Goal: Task Accomplishment & Management: Complete application form

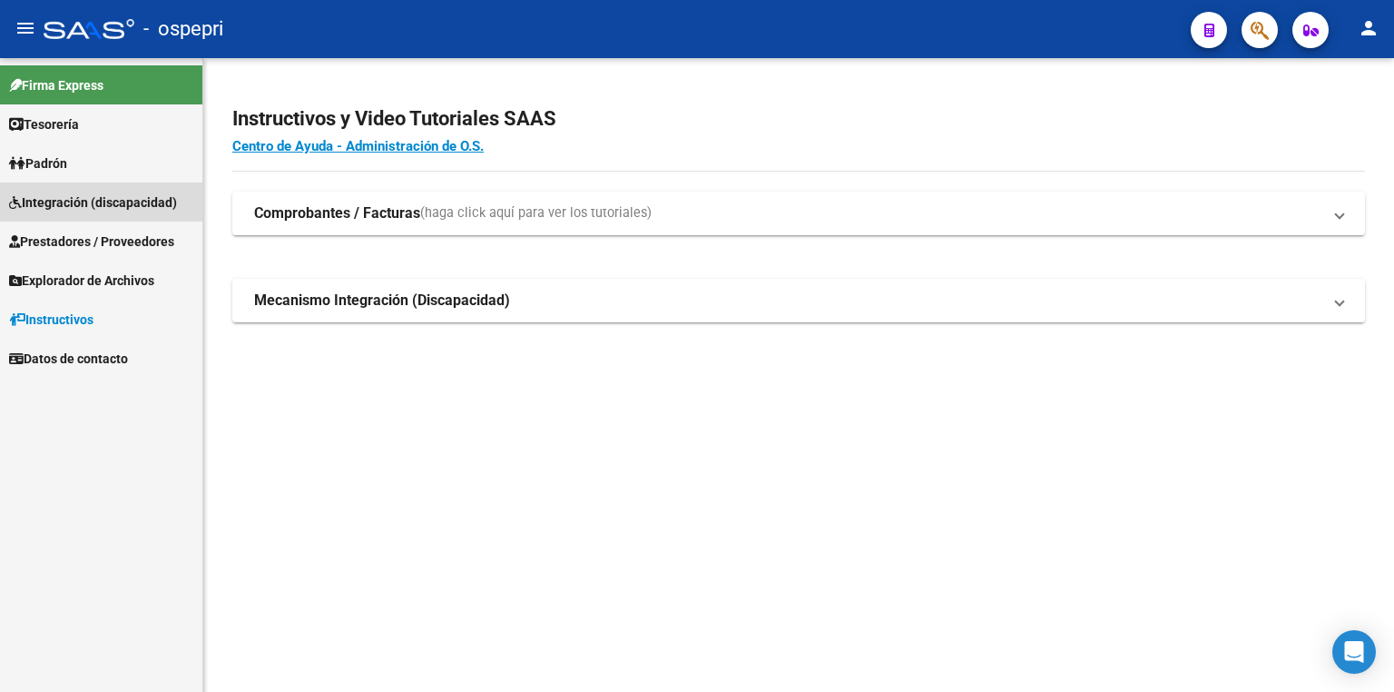
click at [73, 197] on span "Integración (discapacidad)" at bounding box center [93, 202] width 168 height 20
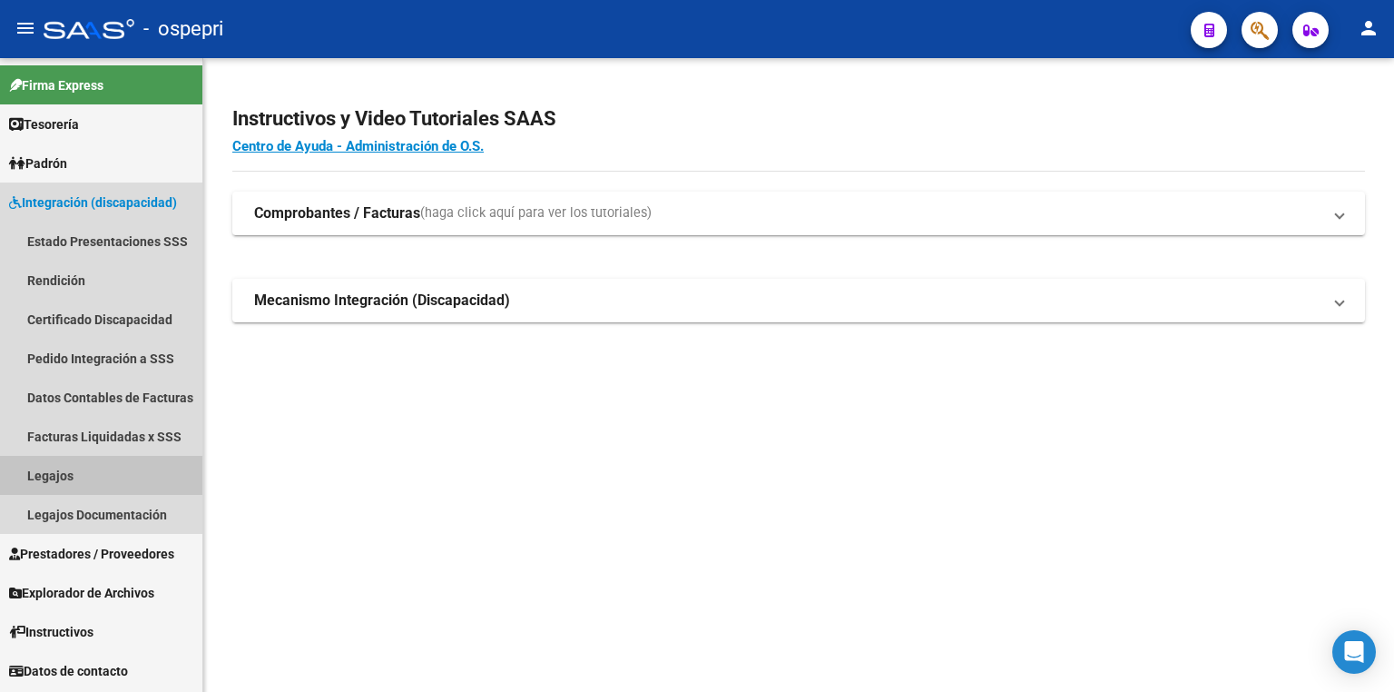
click at [70, 465] on link "Legajos" at bounding box center [101, 475] width 202 height 39
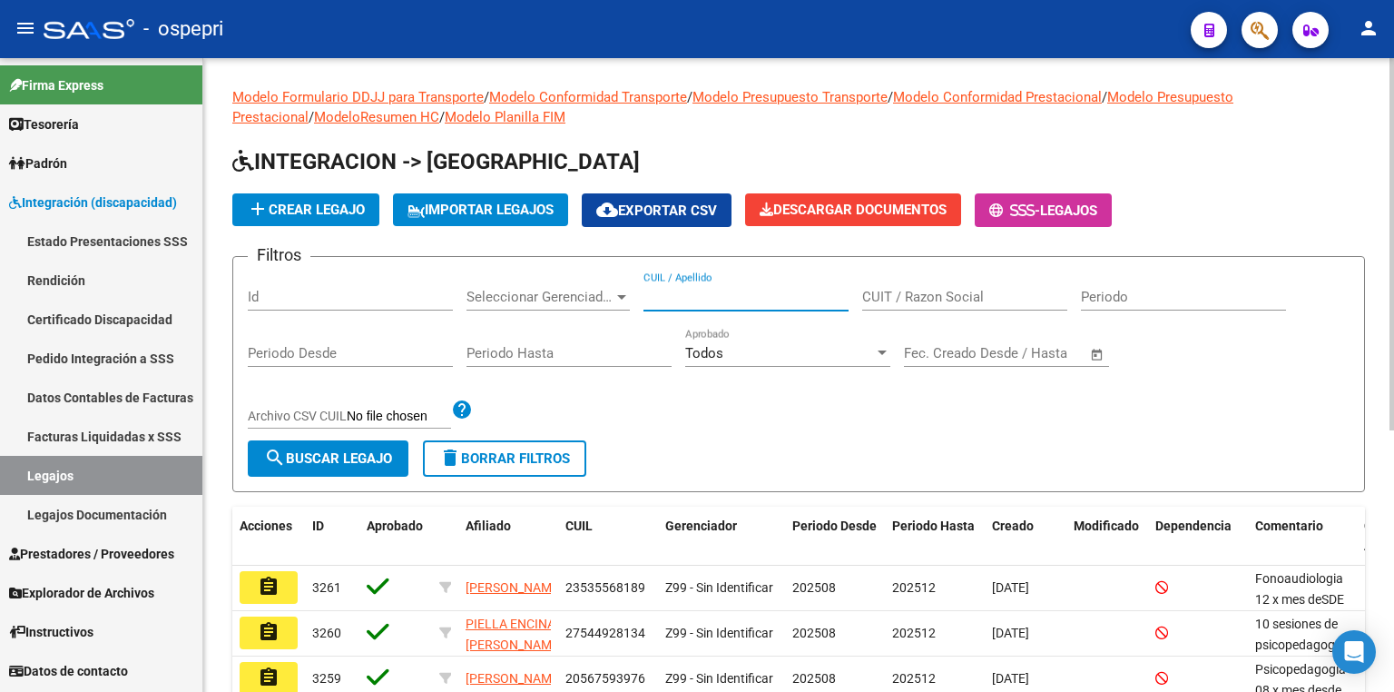
click at [738, 299] on input "CUIL / Apellido" at bounding box center [746, 297] width 205 height 16
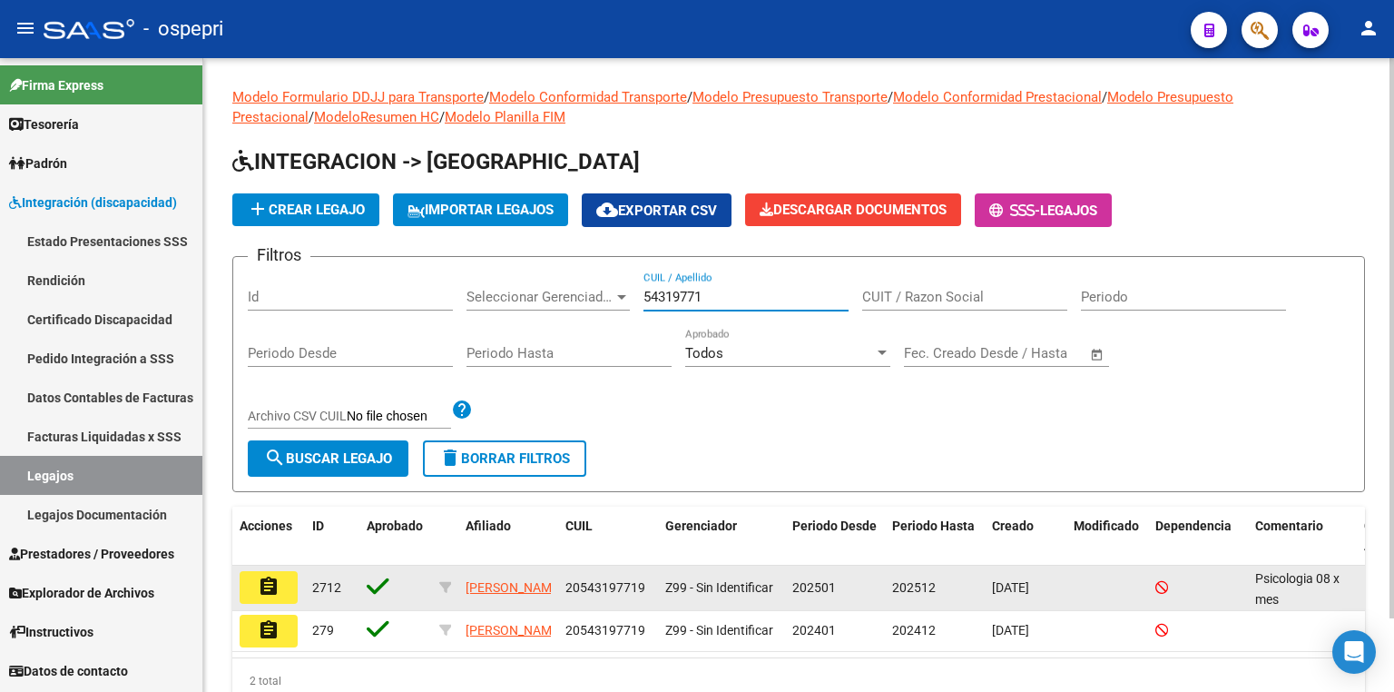
type input "54319771"
click at [265, 581] on mat-icon "assignment" at bounding box center [269, 586] width 22 height 22
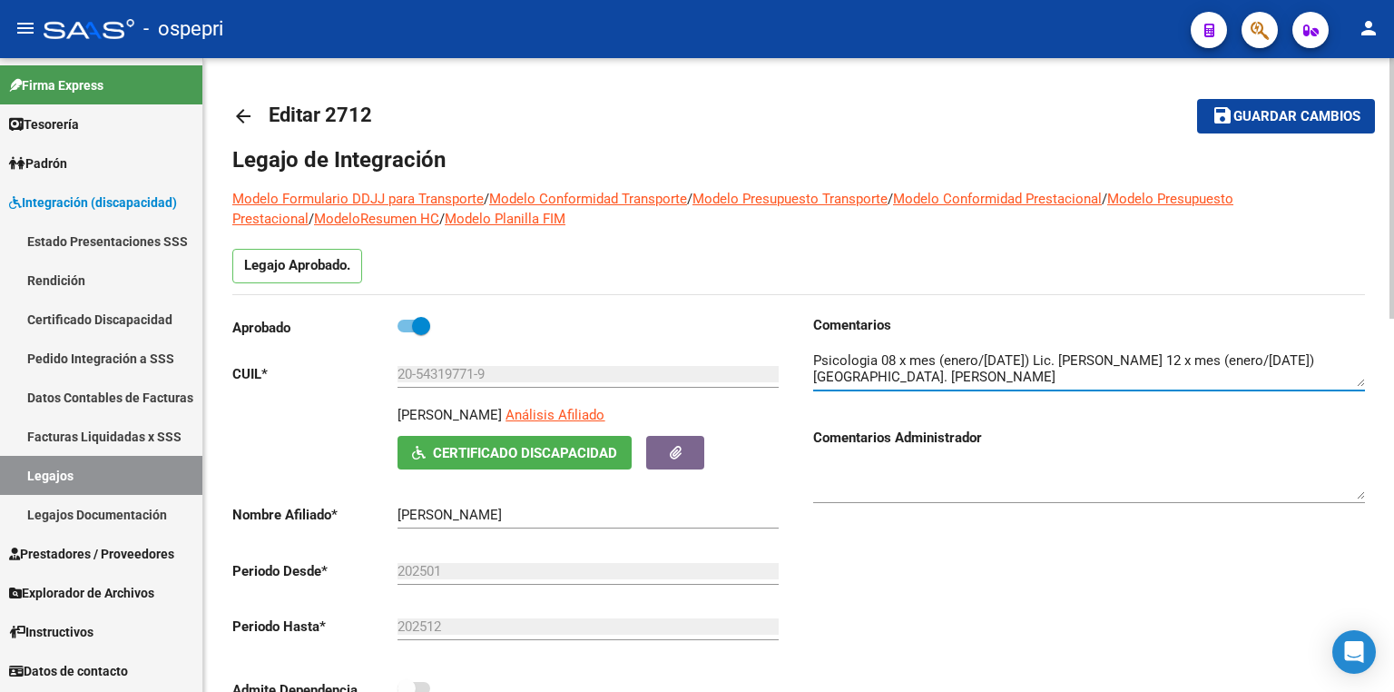
click at [1273, 381] on textarea at bounding box center [1089, 368] width 552 height 36
click at [1222, 373] on textarea at bounding box center [1089, 368] width 552 height 36
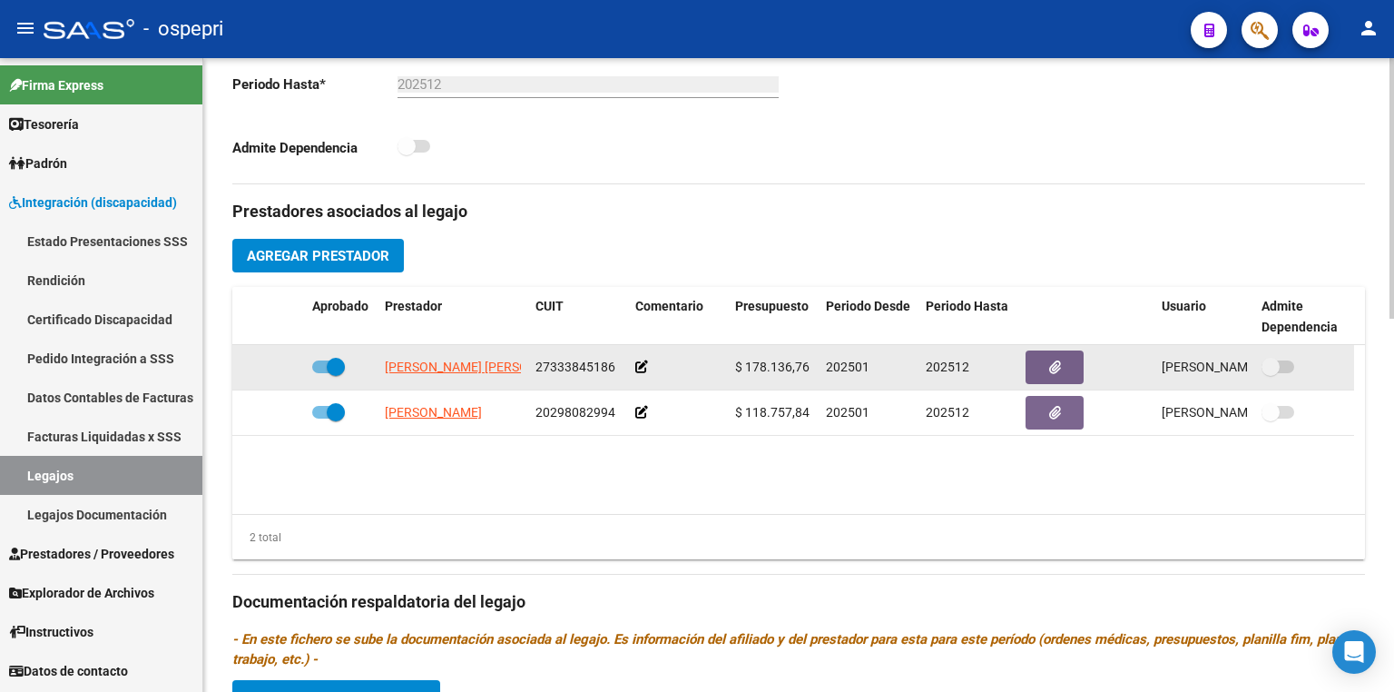
scroll to position [508, 0]
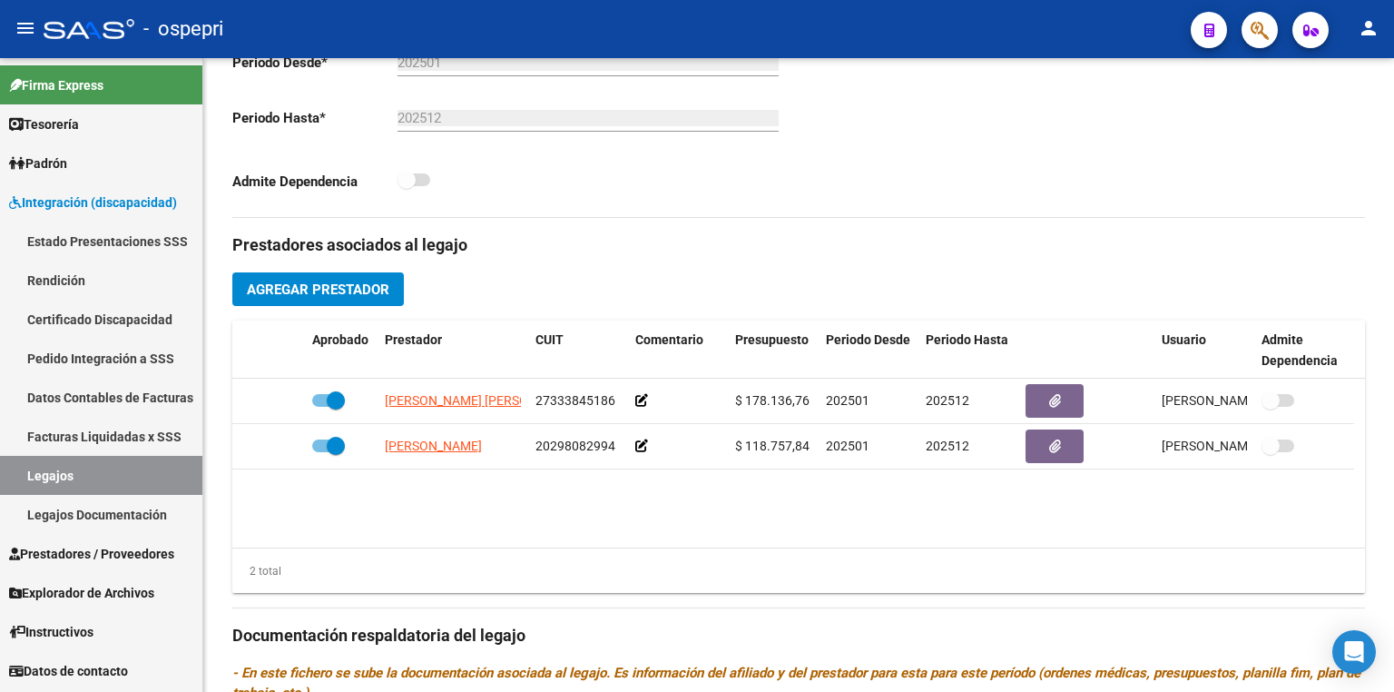
type textarea "Psicología 08 x mes (enero/[DATE]) Lic. [PERSON_NAME] 12 x mes (enero/[DATE]) L…"
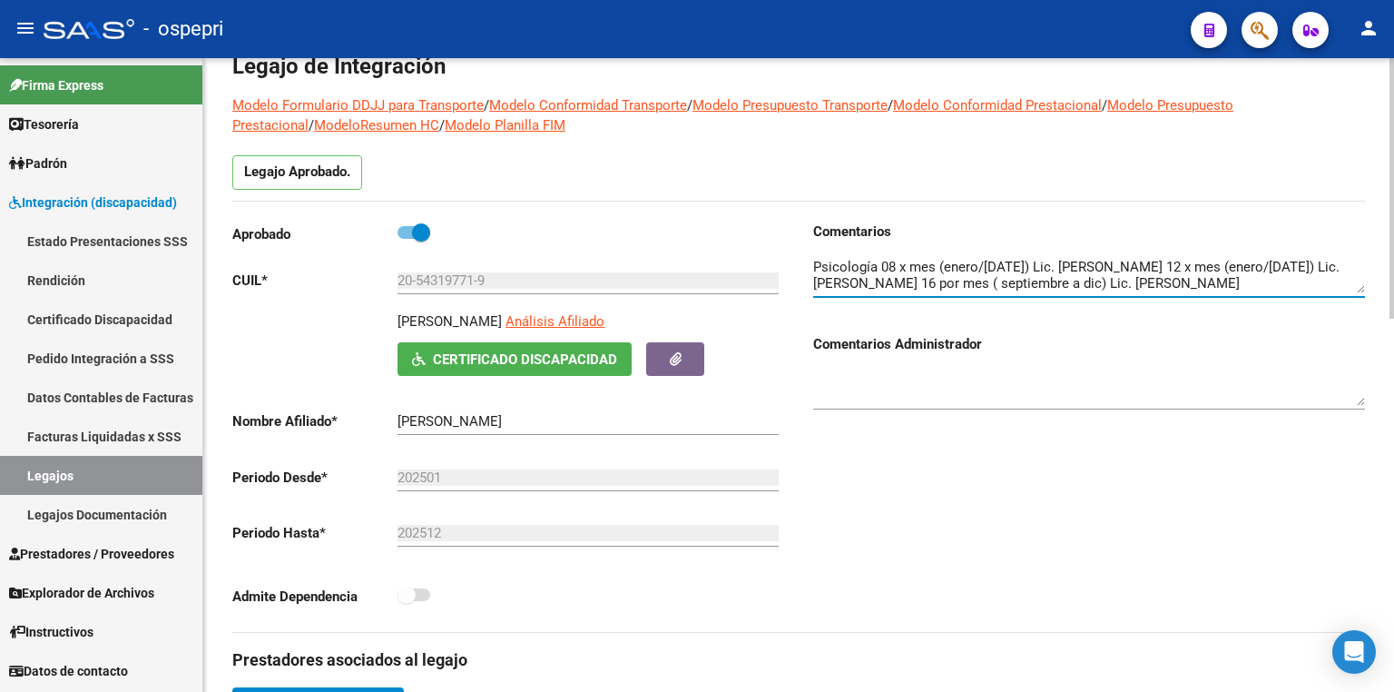
scroll to position [73, 0]
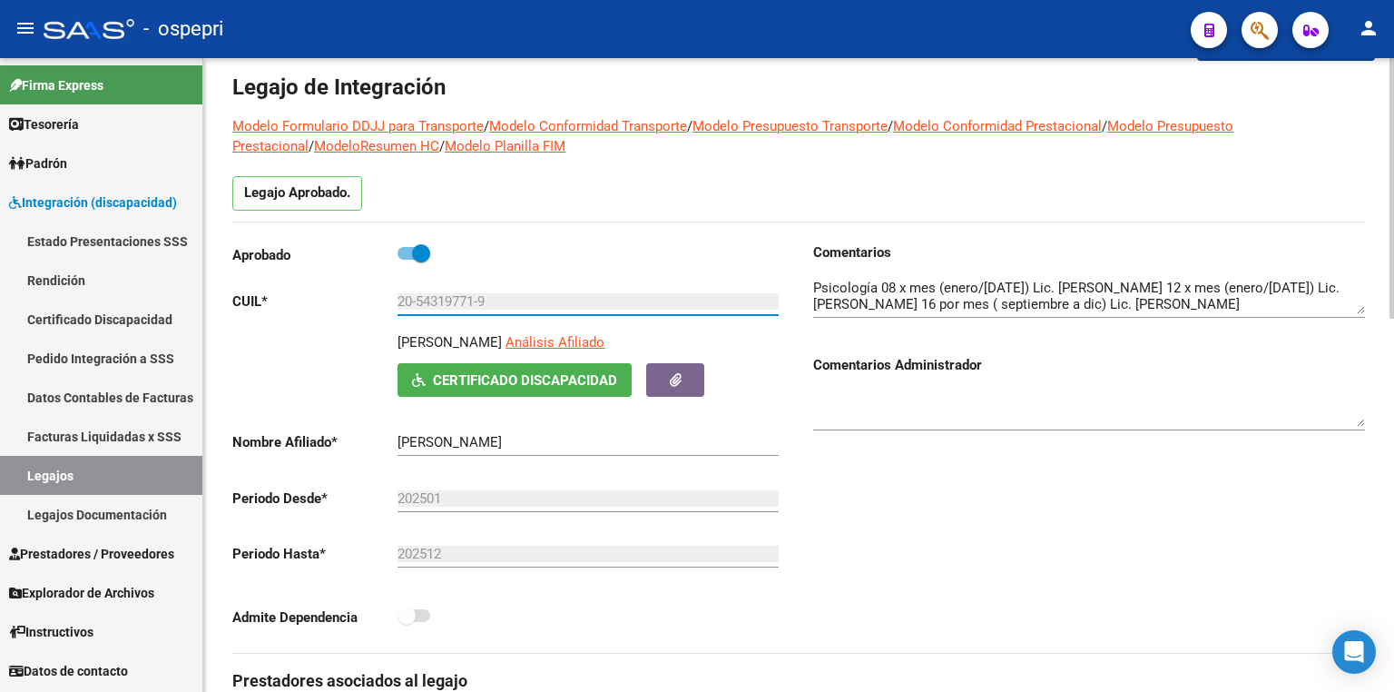
drag, startPoint x: 526, startPoint y: 298, endPoint x: 351, endPoint y: 303, distance: 174.4
click at [351, 303] on app-form-text-field "CUIL * 20-54319771-9 Ingresar CUIL" at bounding box center [505, 301] width 546 height 16
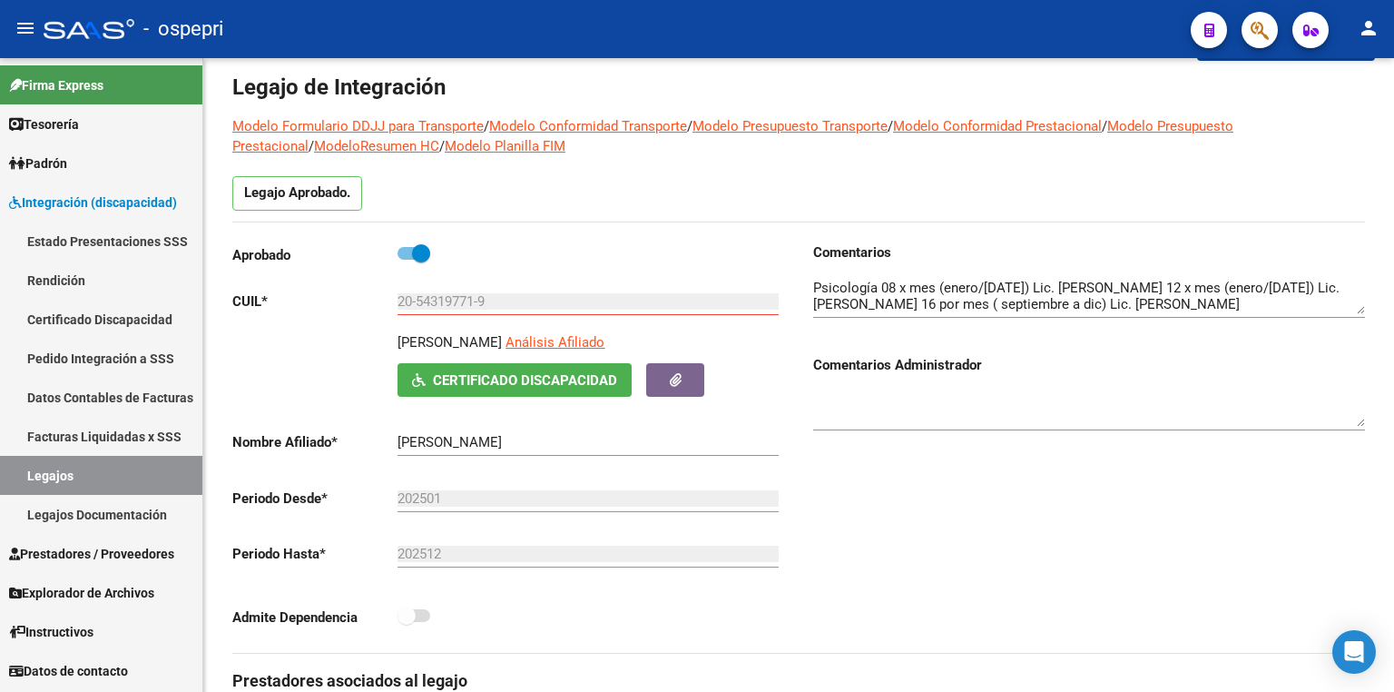
click at [868, 40] on div "- ospepri" at bounding box center [610, 29] width 1133 height 40
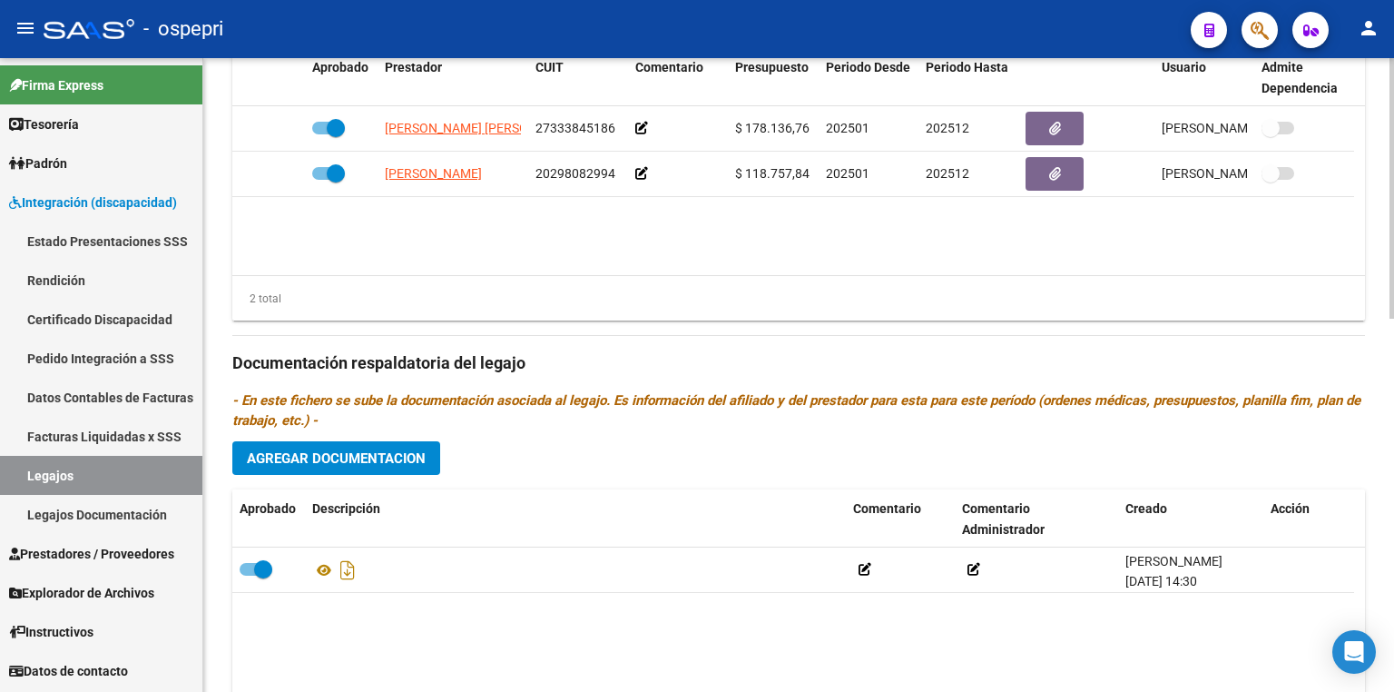
scroll to position [871, 0]
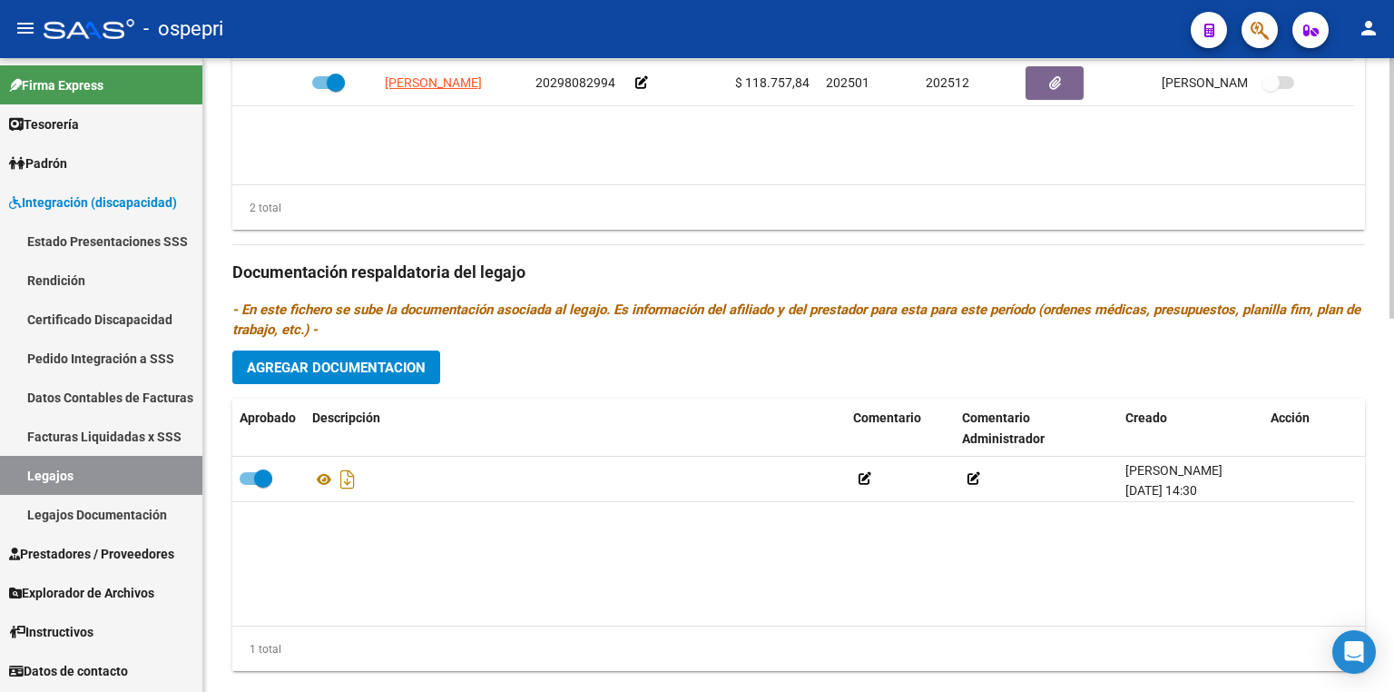
click at [363, 371] on span "Agregar Documentacion" at bounding box center [336, 367] width 179 height 16
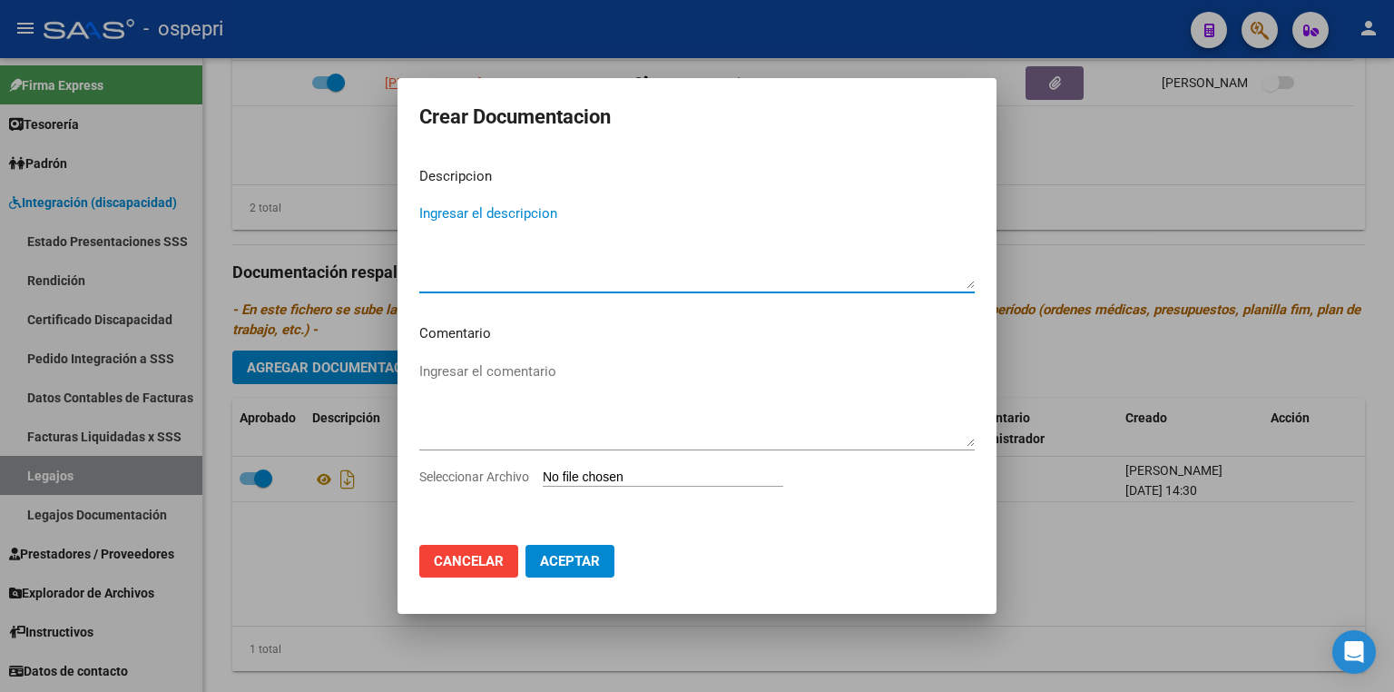
click at [639, 477] on input "Seleccionar Archivo" at bounding box center [663, 477] width 241 height 17
type input "C:\fakepath\20543197719.pdf"
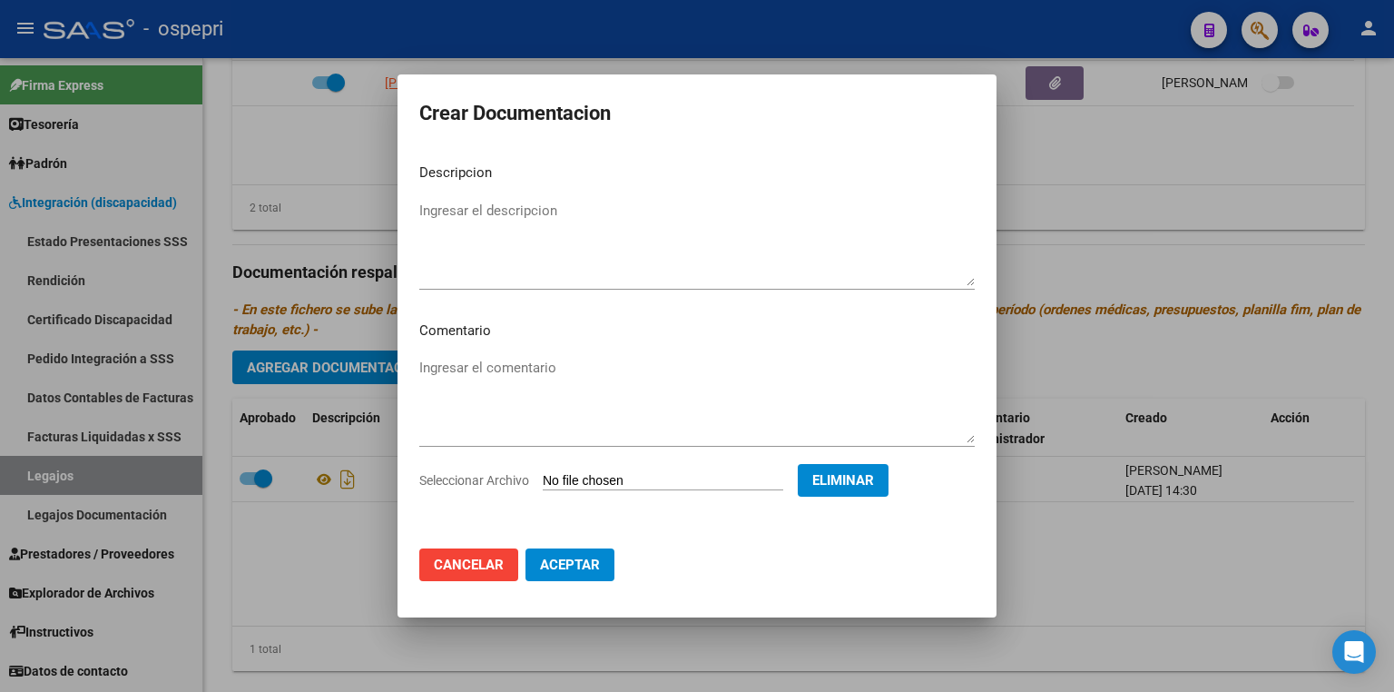
click at [581, 560] on span "Aceptar" at bounding box center [570, 564] width 60 height 16
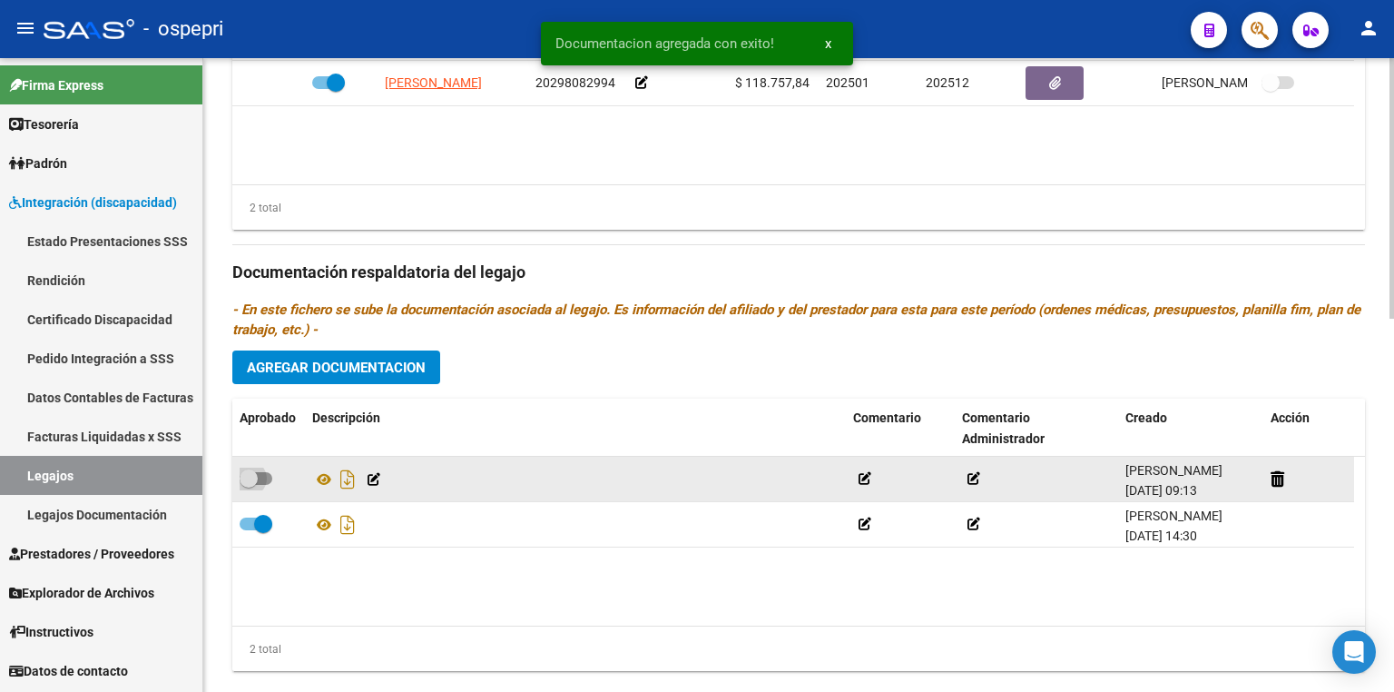
click at [267, 477] on span at bounding box center [256, 478] width 33 height 13
click at [249, 485] on input "checkbox" at bounding box center [248, 485] width 1 height 1
checkbox input "true"
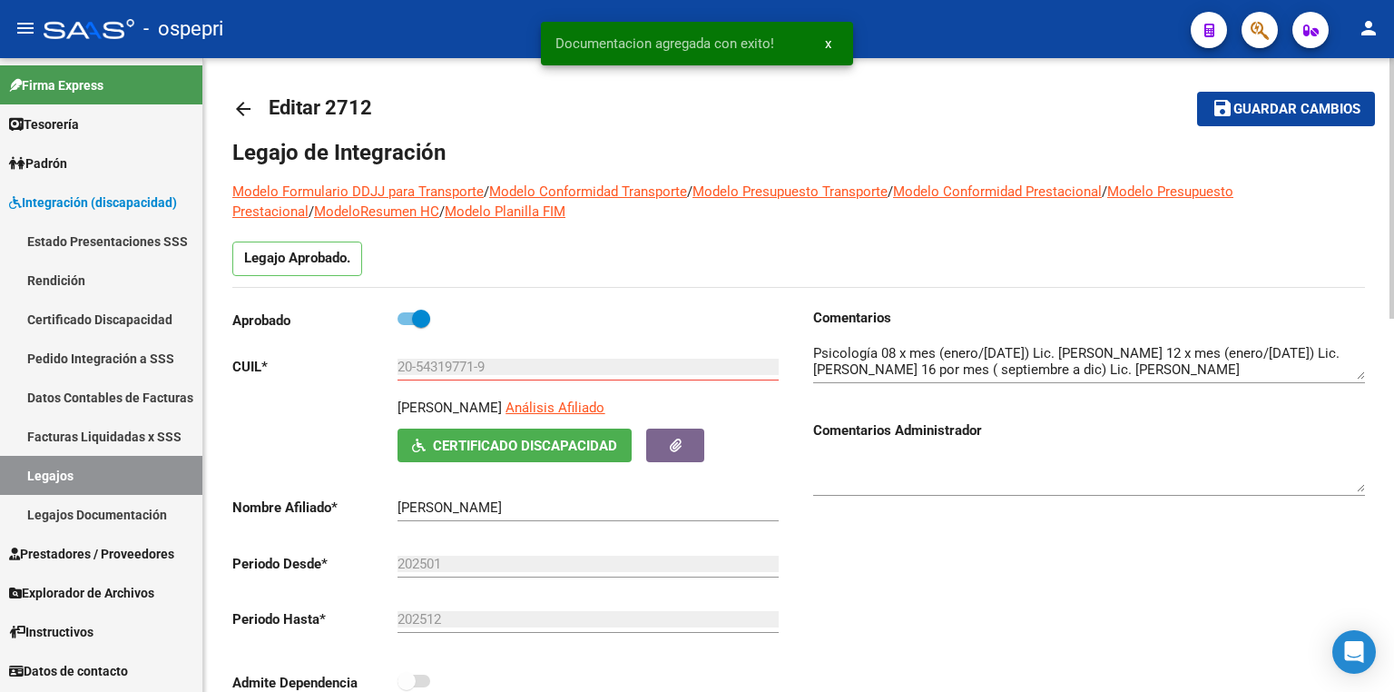
scroll to position [0, 0]
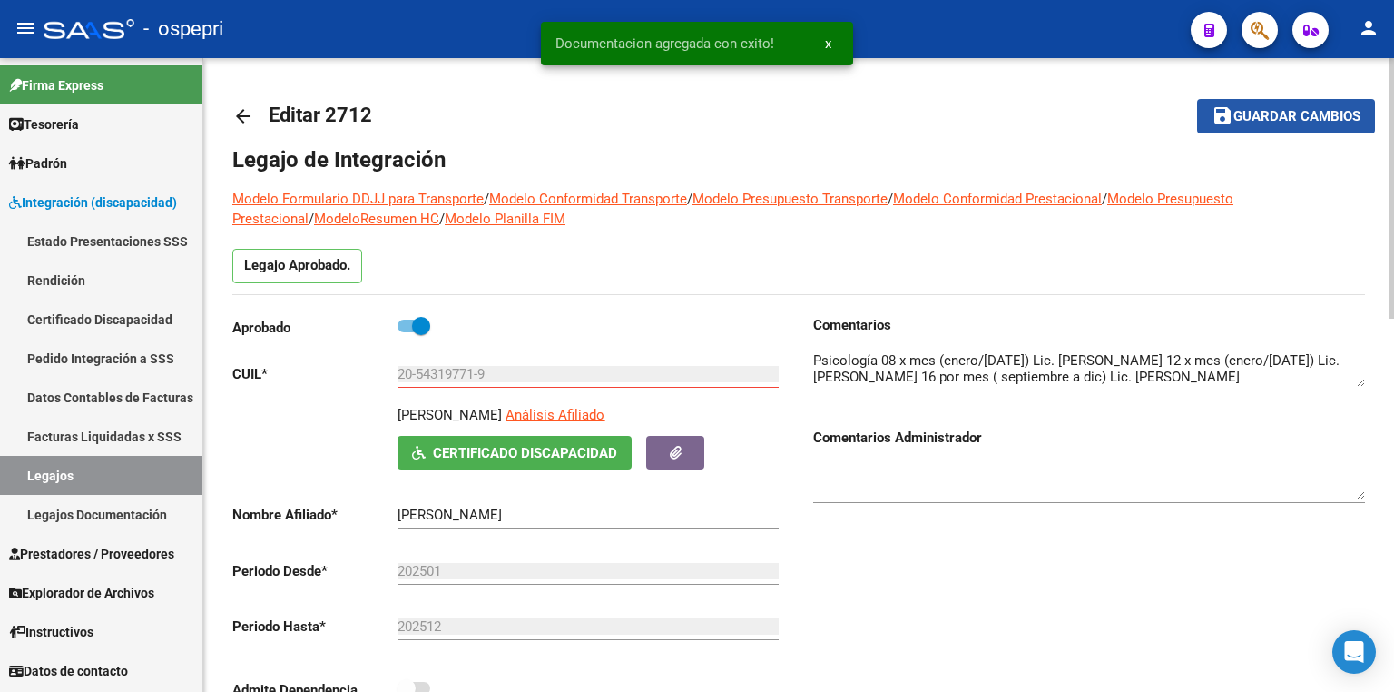
click at [1303, 114] on span "Guardar cambios" at bounding box center [1296, 117] width 127 height 16
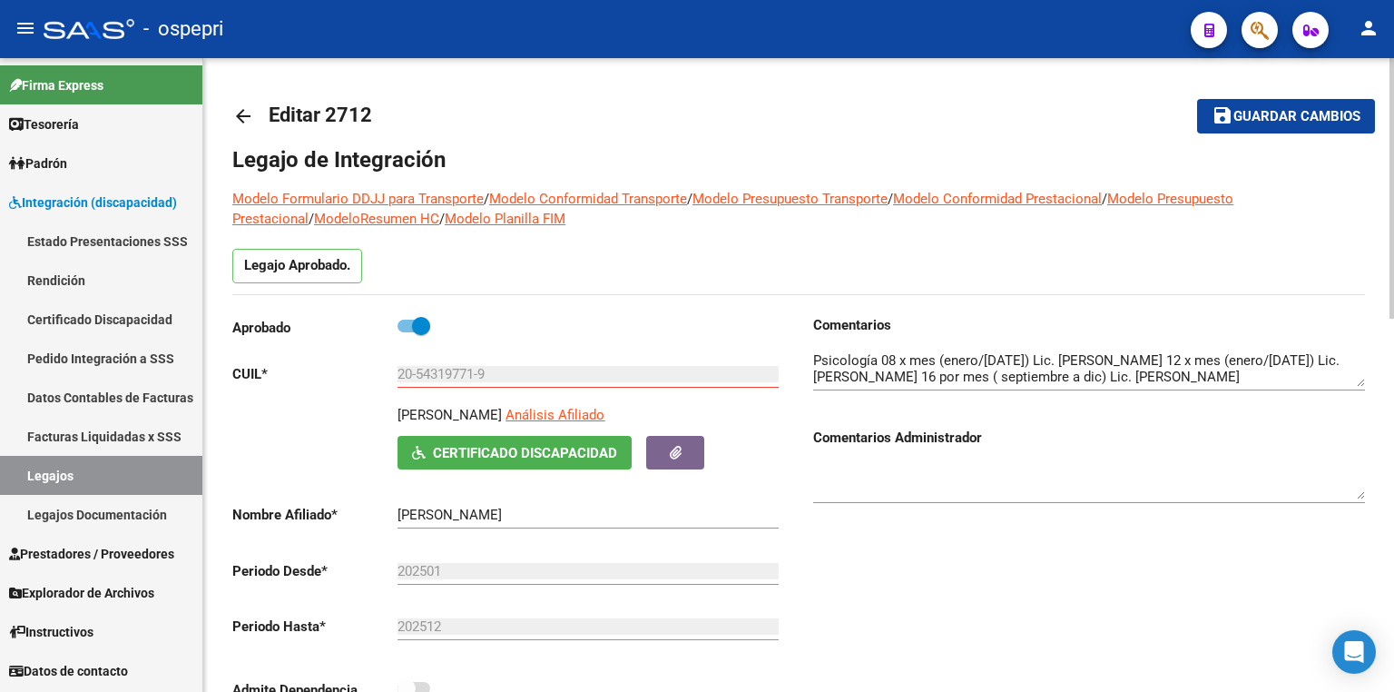
click at [1282, 122] on span "Guardar cambios" at bounding box center [1296, 117] width 127 height 16
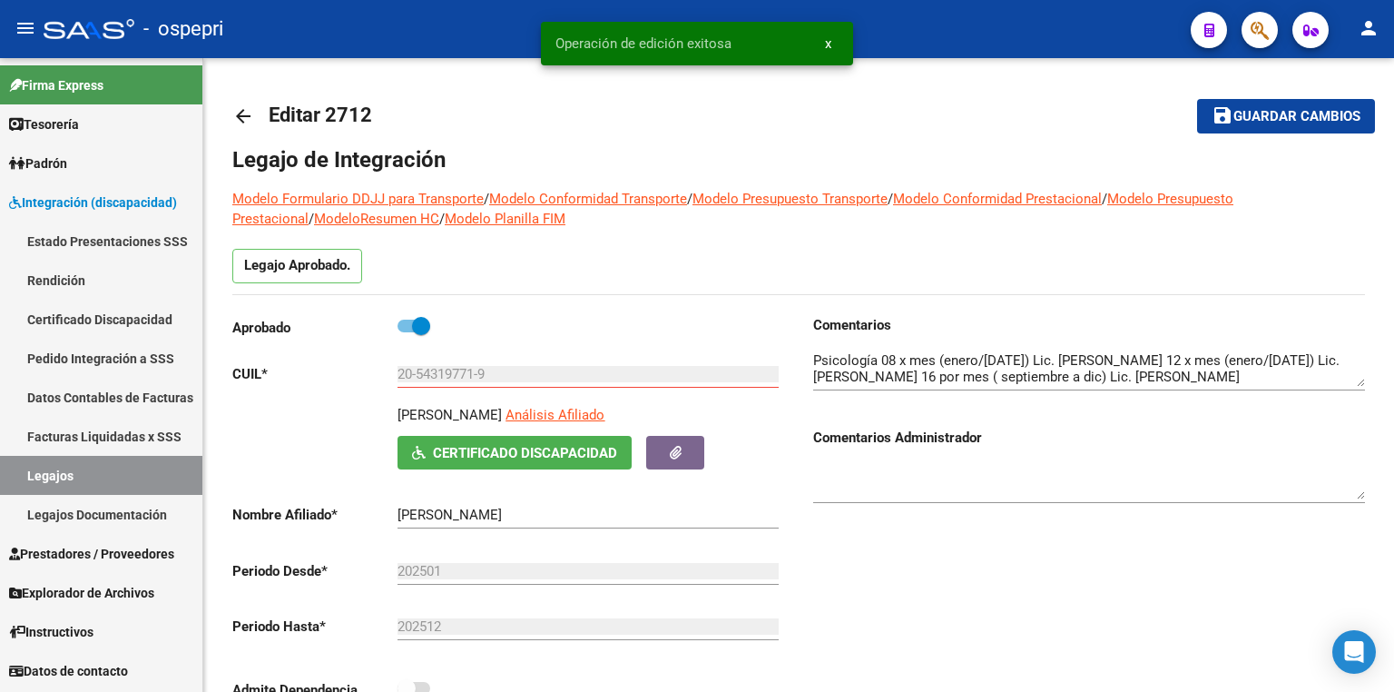
click at [134, 472] on link "Legajos" at bounding box center [101, 475] width 202 height 39
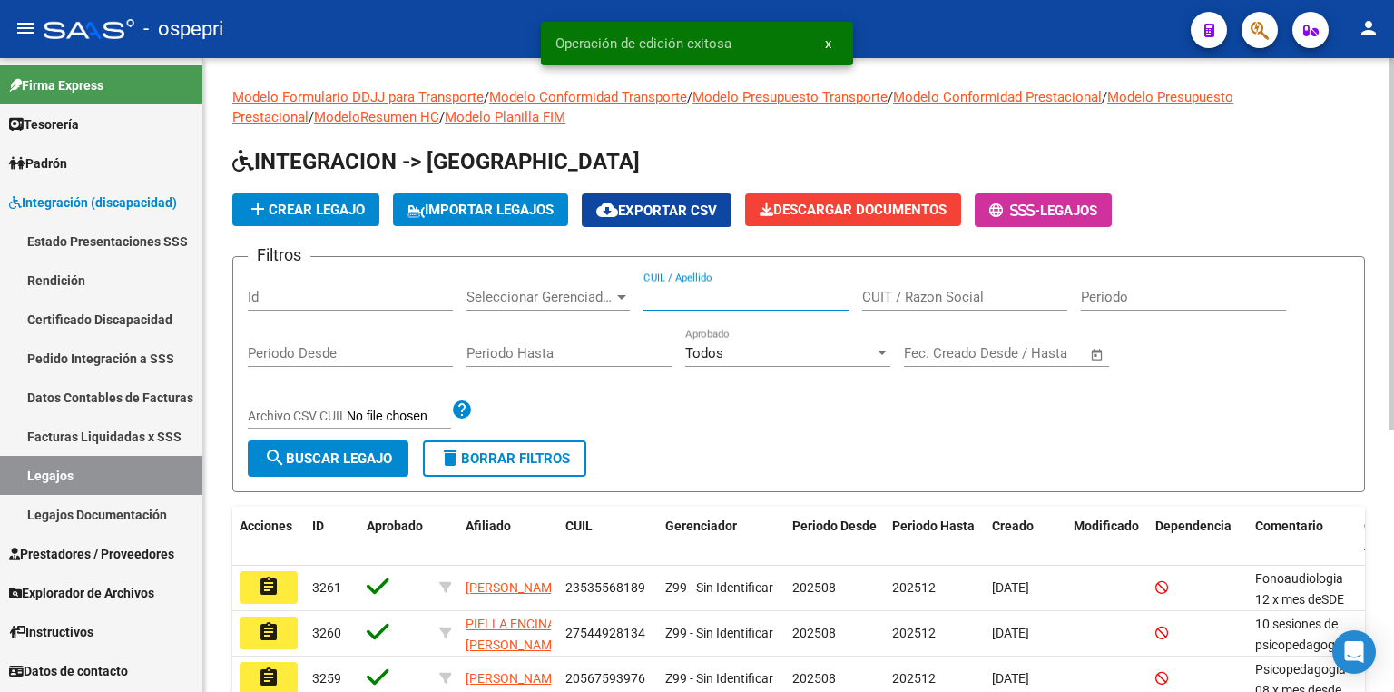
click at [754, 294] on input "CUIL / Apellido" at bounding box center [746, 297] width 205 height 16
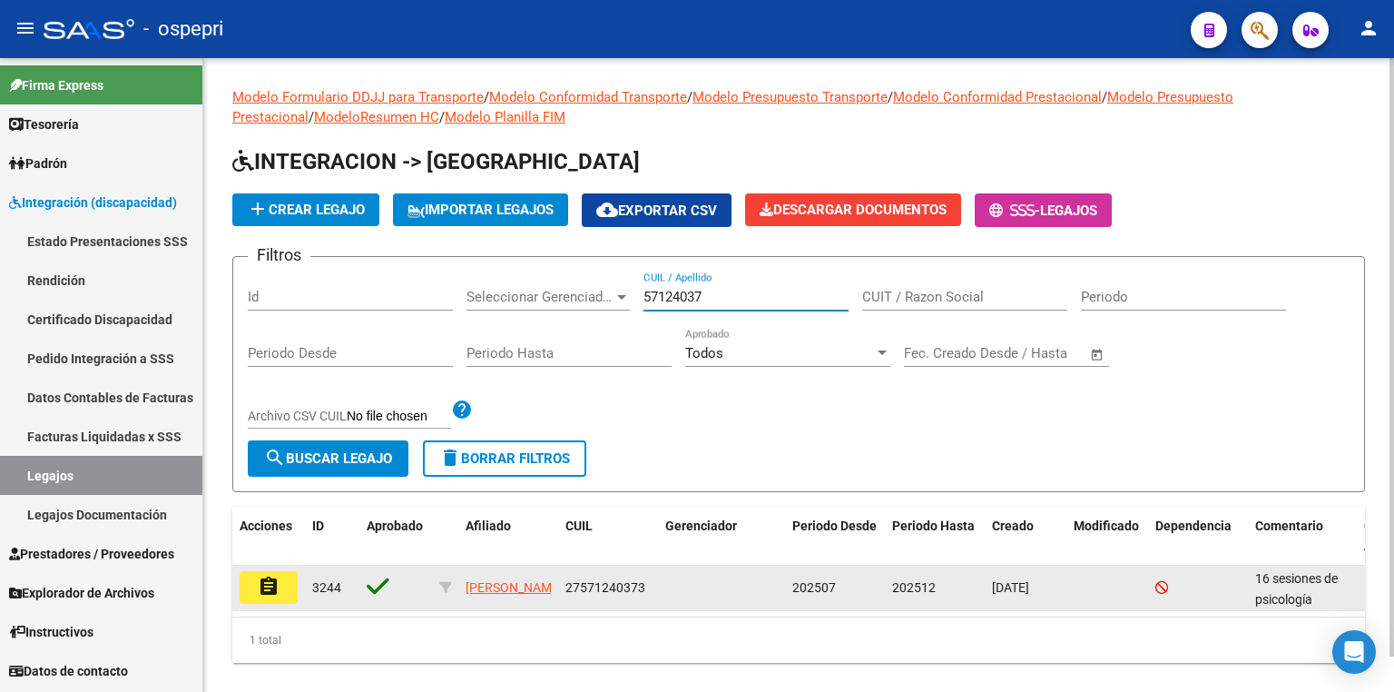
type input "57124037"
click at [261, 591] on mat-icon "assignment" at bounding box center [269, 586] width 22 height 22
